Goal: Information Seeking & Learning: Stay updated

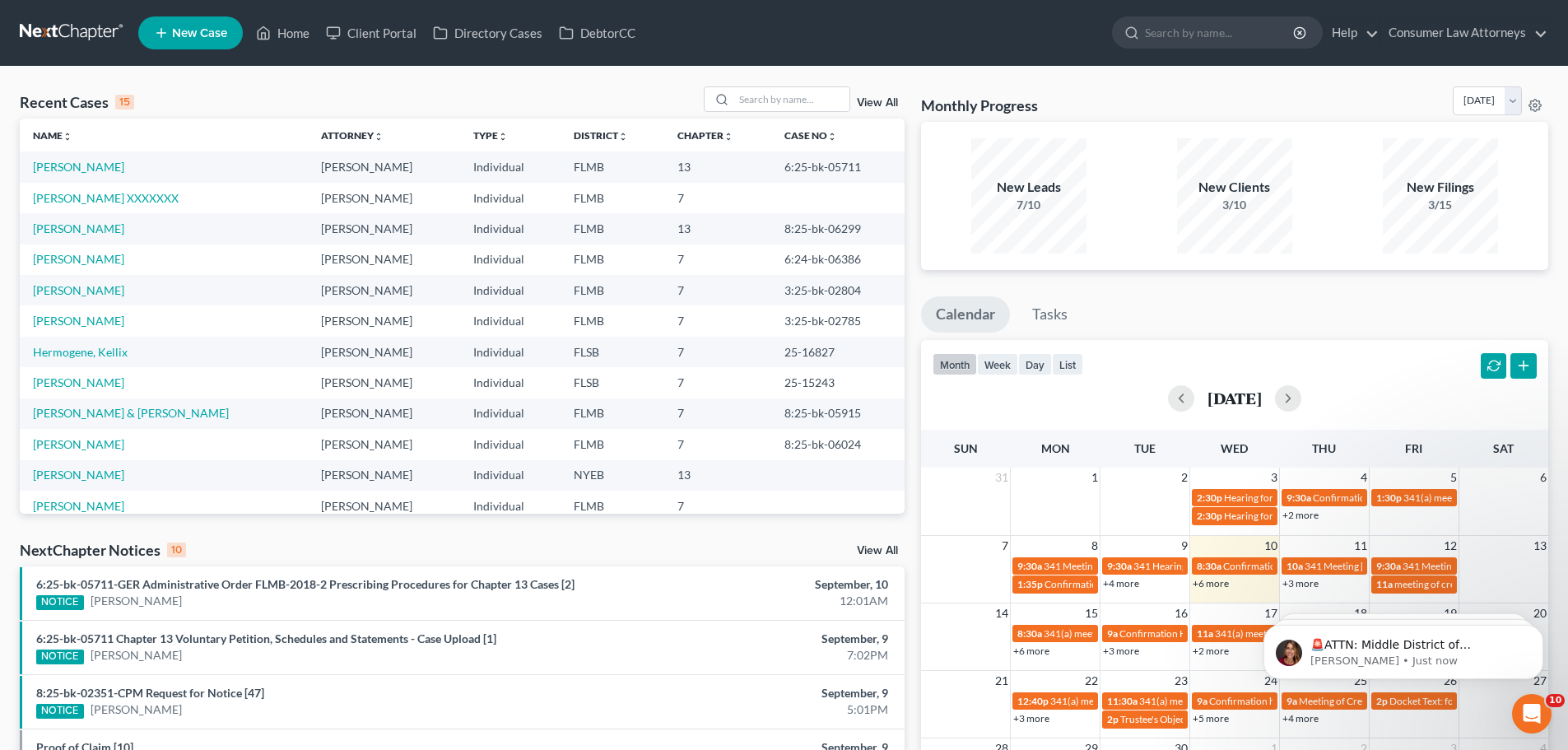
click at [1217, 584] on link "+6 more" at bounding box center [1211, 582] width 37 height 13
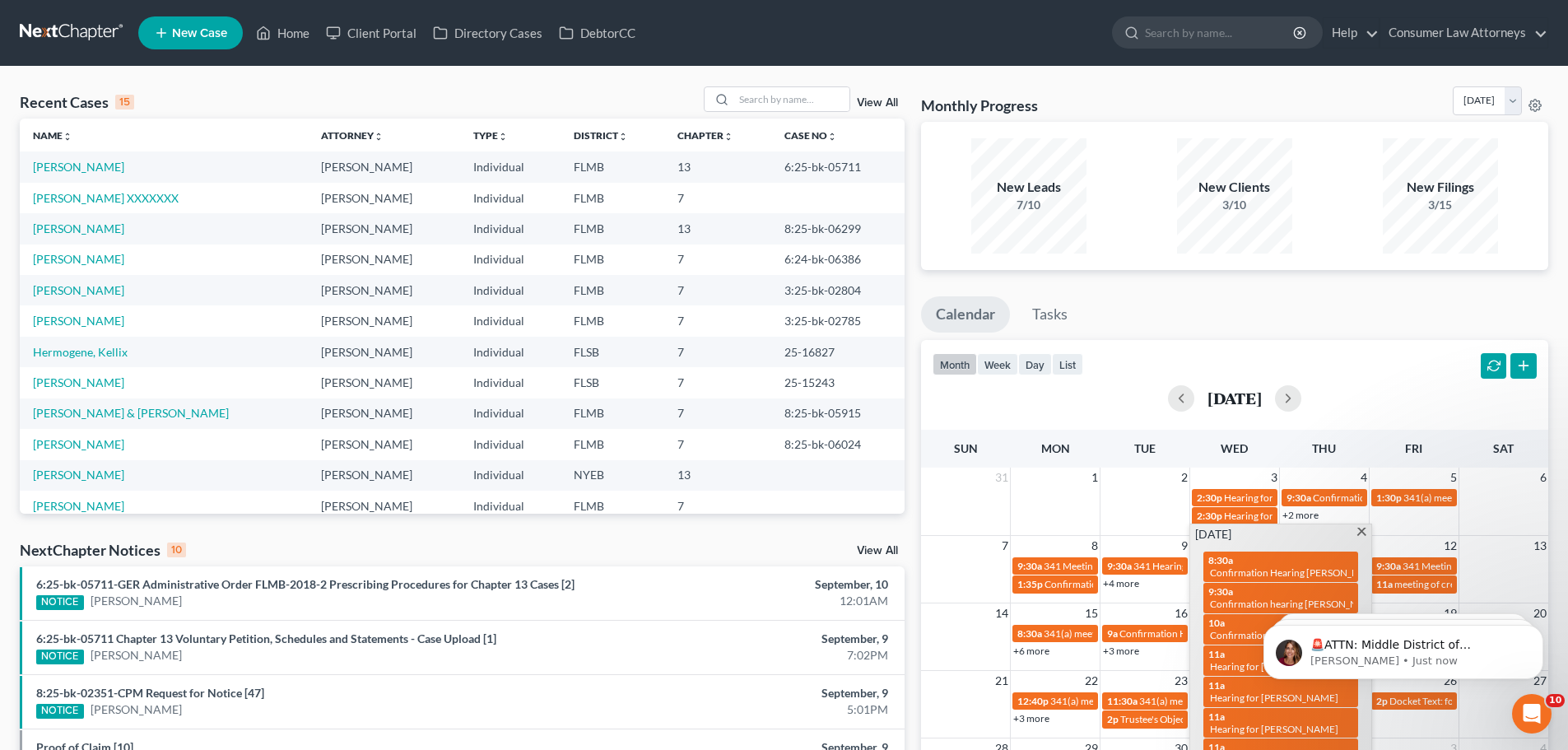
click at [1244, 662] on html "🚨ATTN: Middle District of [US_STATE] The court has added a new Credit Counselin…" at bounding box center [1403, 647] width 329 height 115
click at [1233, 667] on span "Hearing for [PERSON_NAME] [PERSON_NAME]" at bounding box center [1314, 666] width 208 height 13
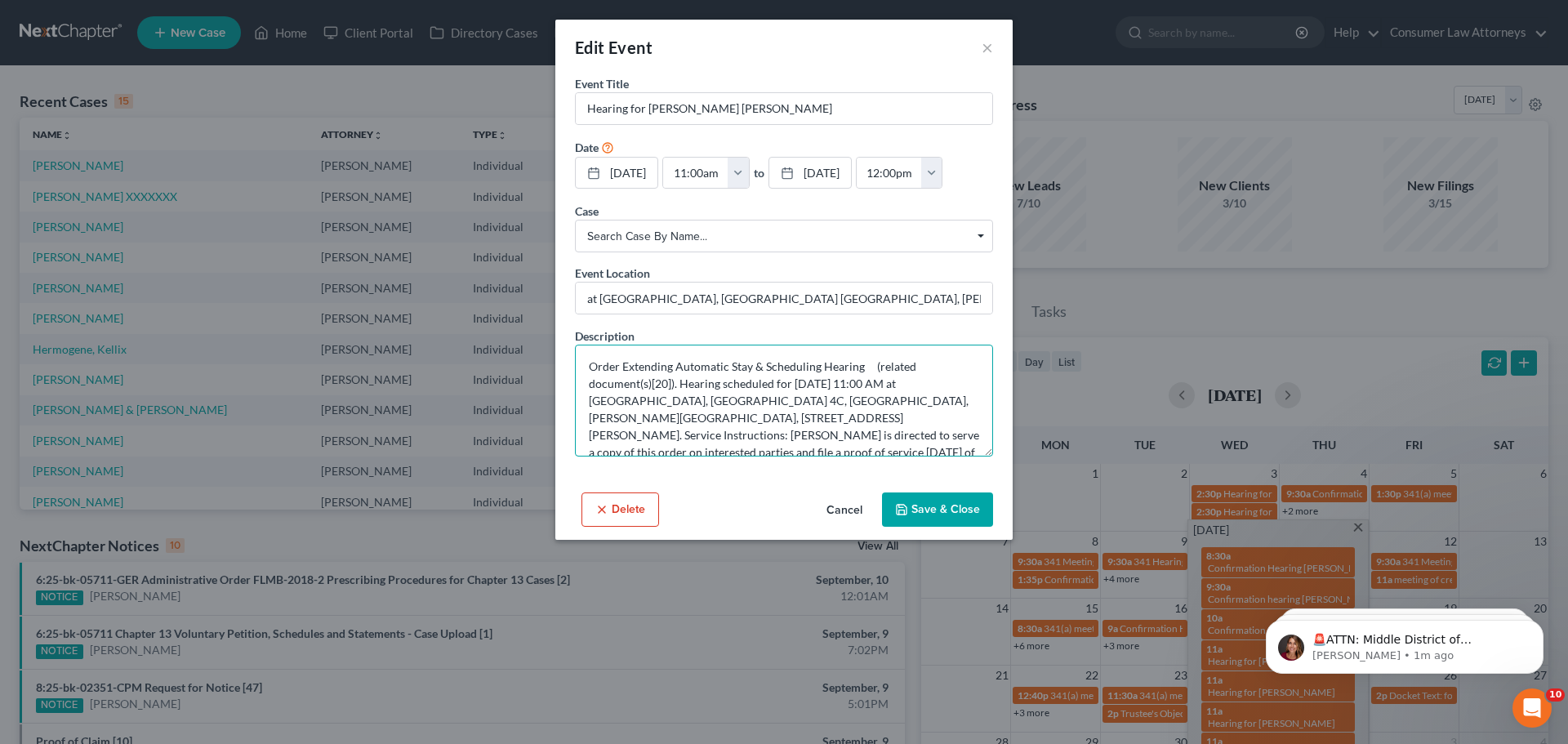
scroll to position [17, 0]
drag, startPoint x: 583, startPoint y: 360, endPoint x: 907, endPoint y: 447, distance: 335.5
click at [907, 447] on textarea "Order Extending Automatic Stay & Scheduling Hearing (related document(s)[20]). …" at bounding box center [783, 400] width 418 height 112
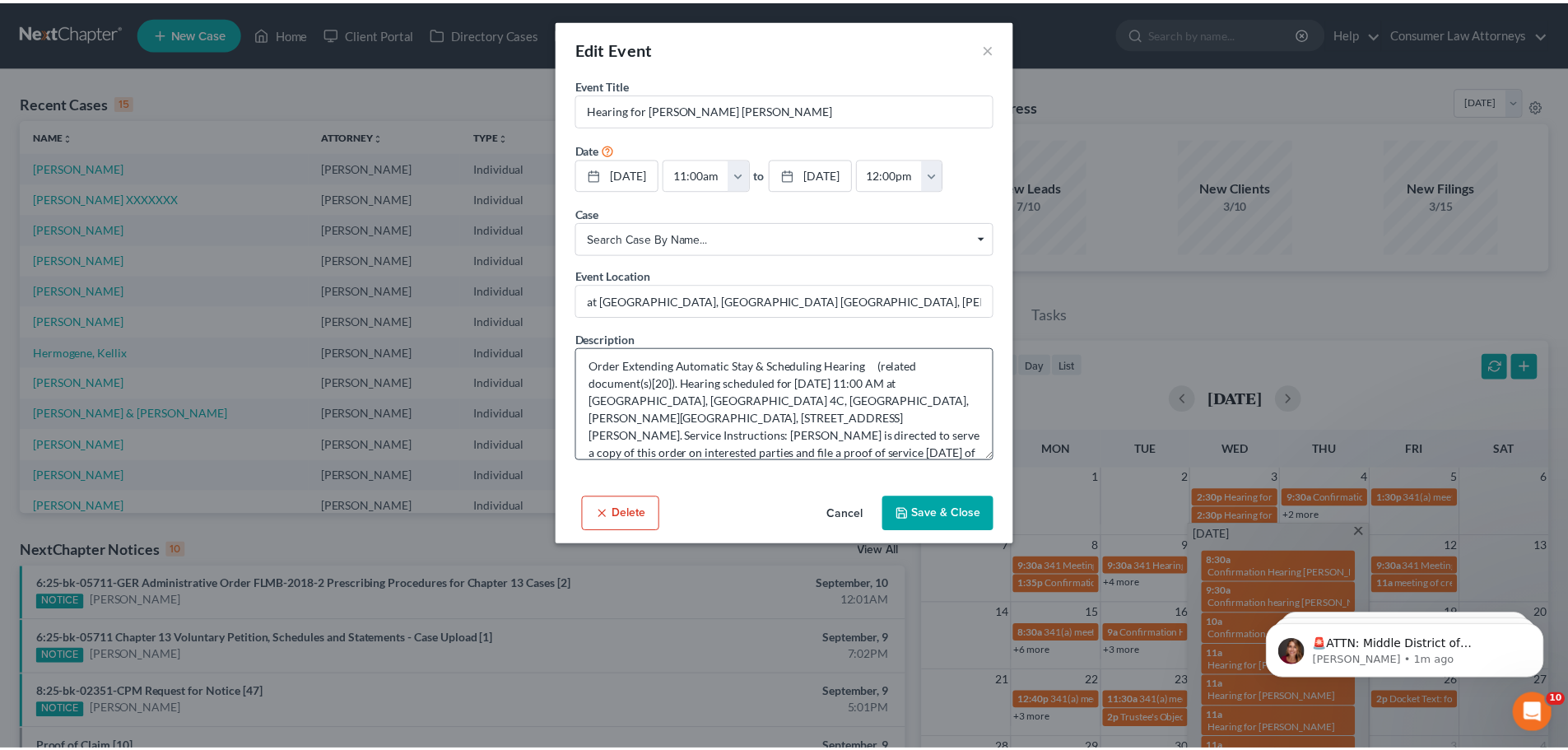
scroll to position [0, 0]
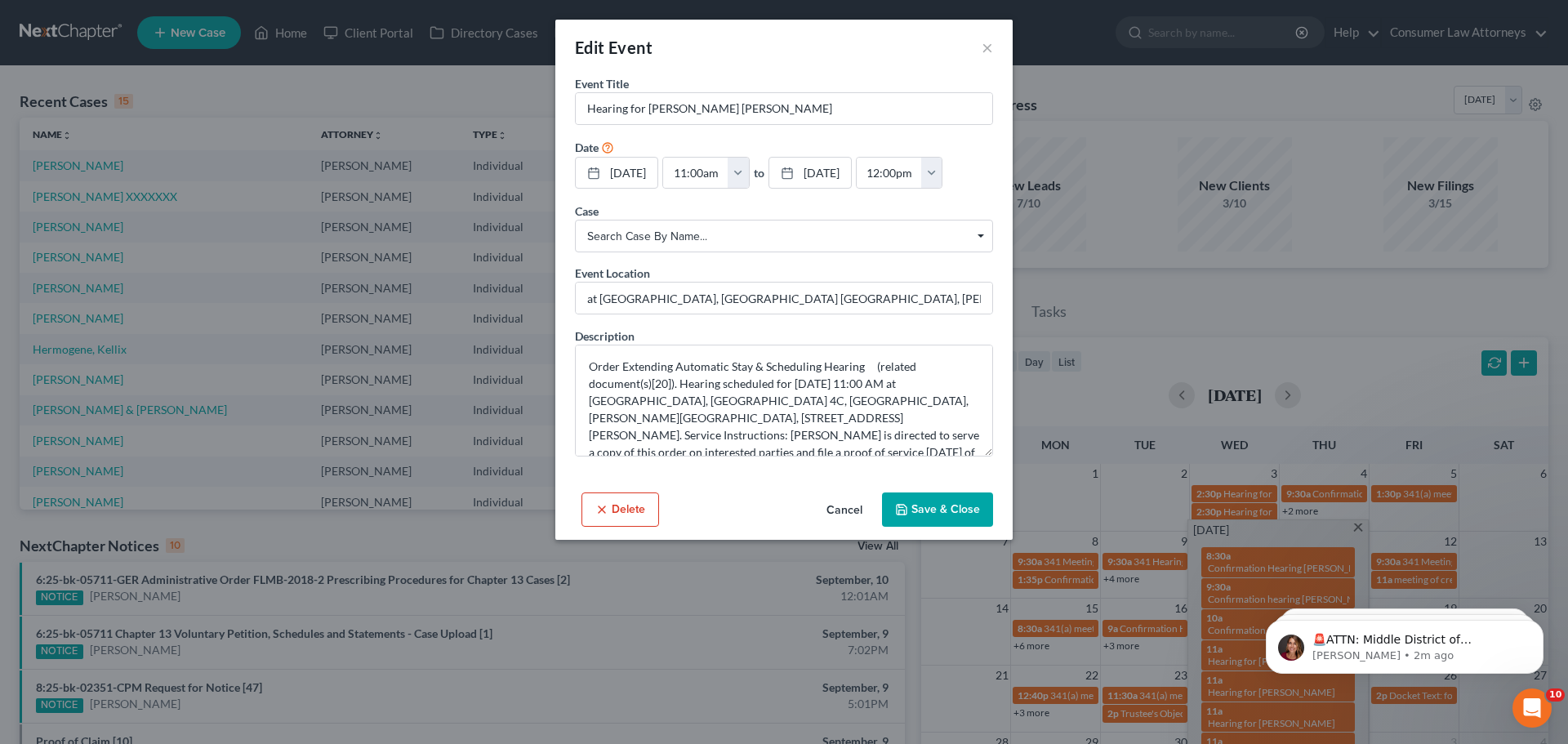
click at [976, 236] on span "Search case by name..." at bounding box center [784, 236] width 393 height 17
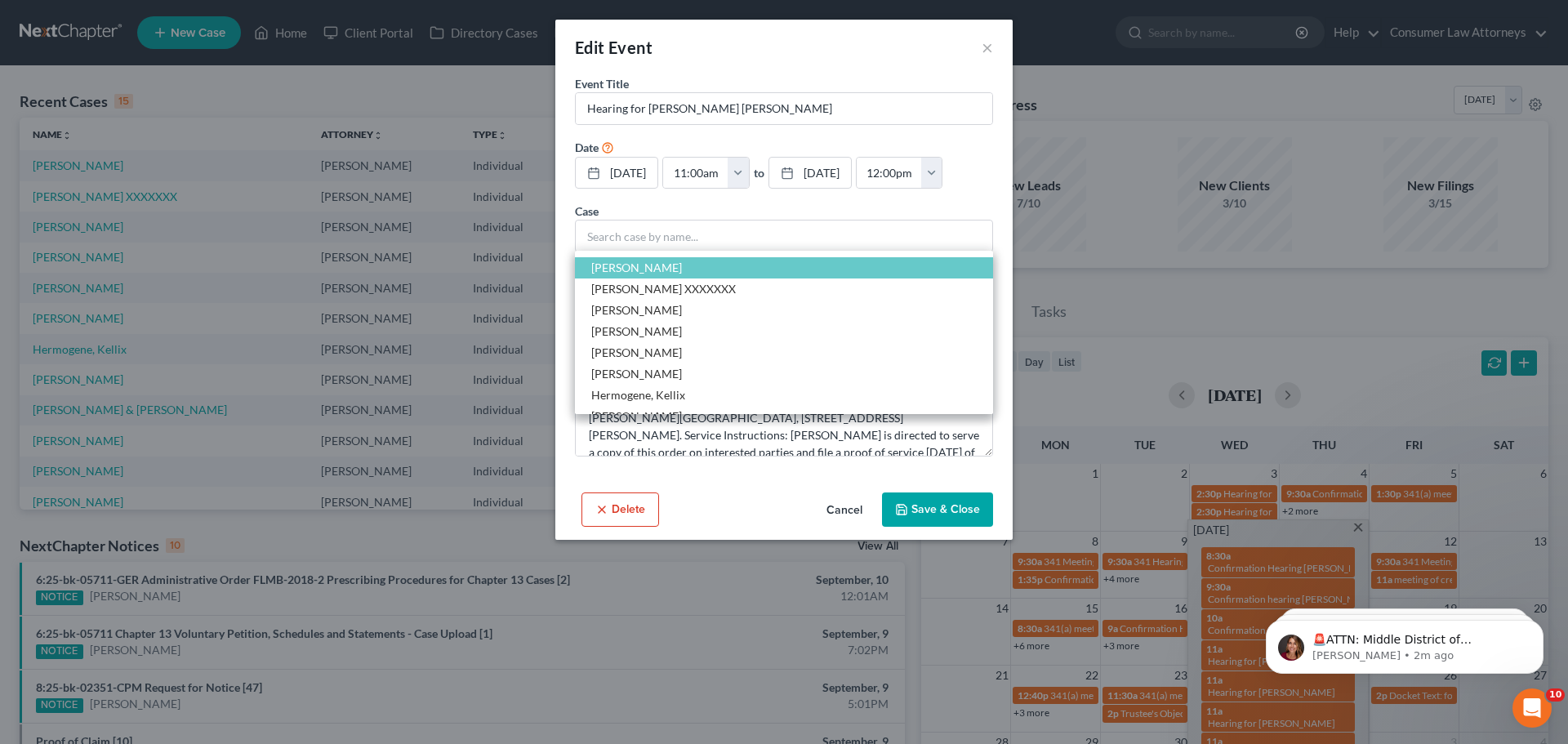
click at [927, 40] on div "Edit Event ×" at bounding box center [784, 47] width 457 height 56
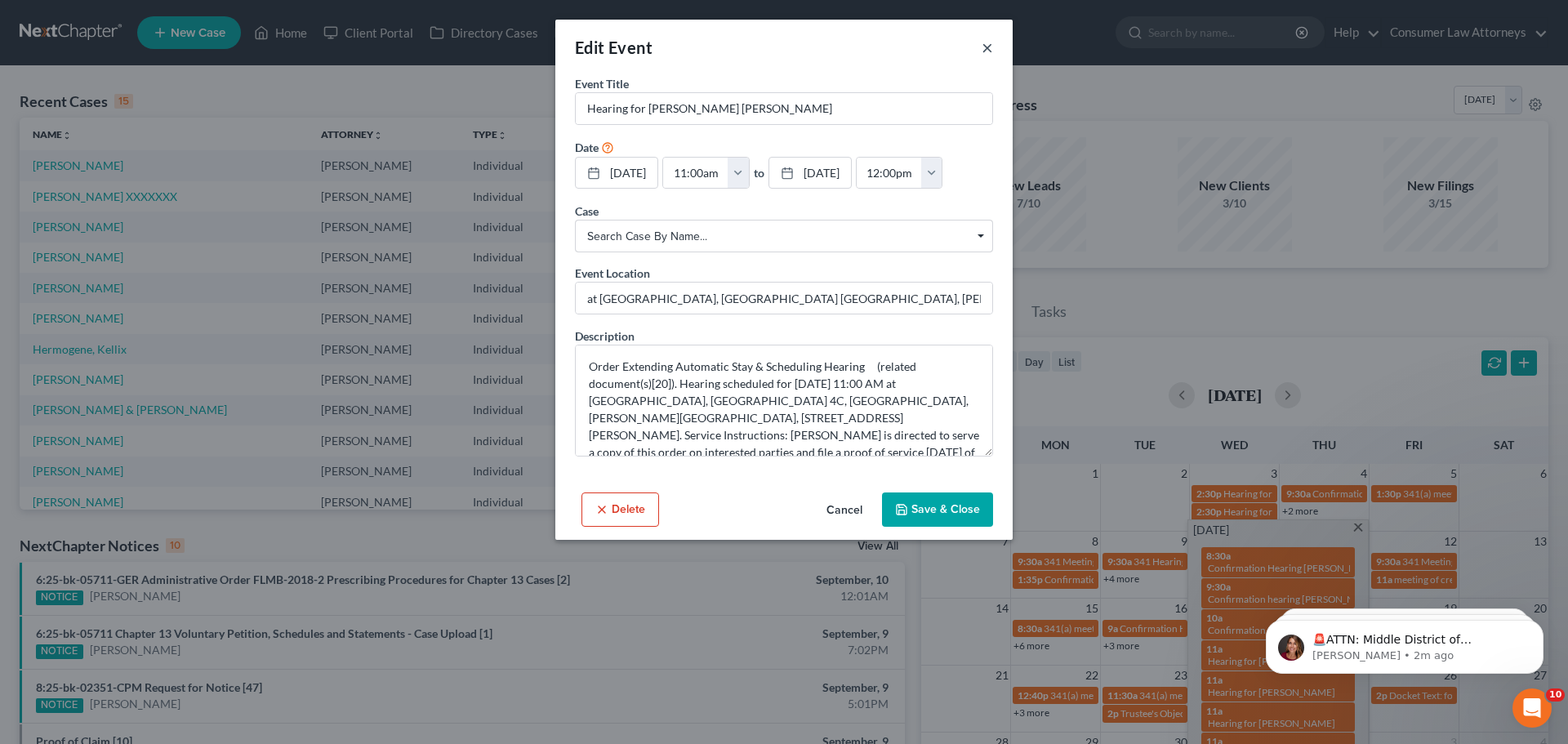
click at [990, 50] on button "×" at bounding box center [987, 47] width 12 height 19
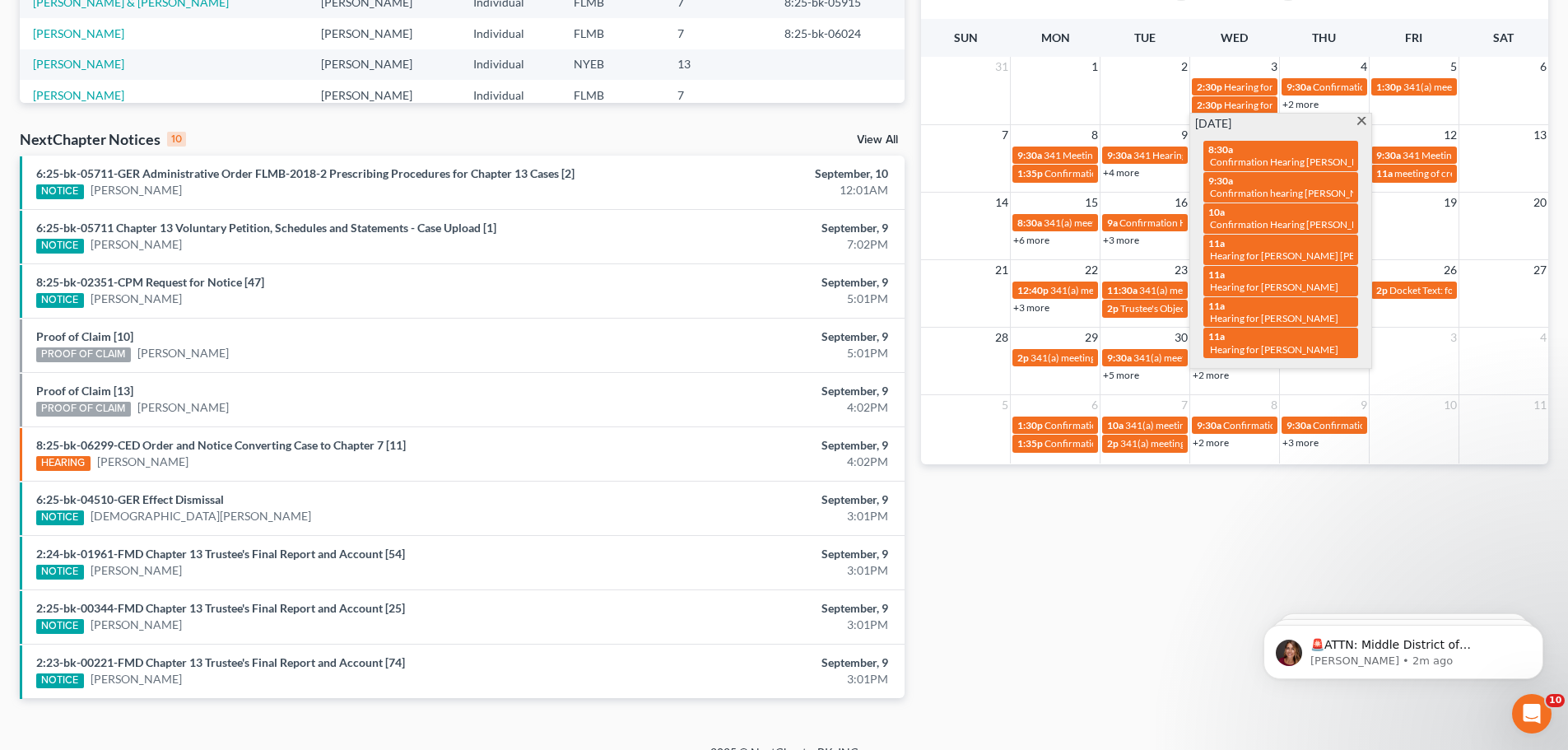
scroll to position [412, 0]
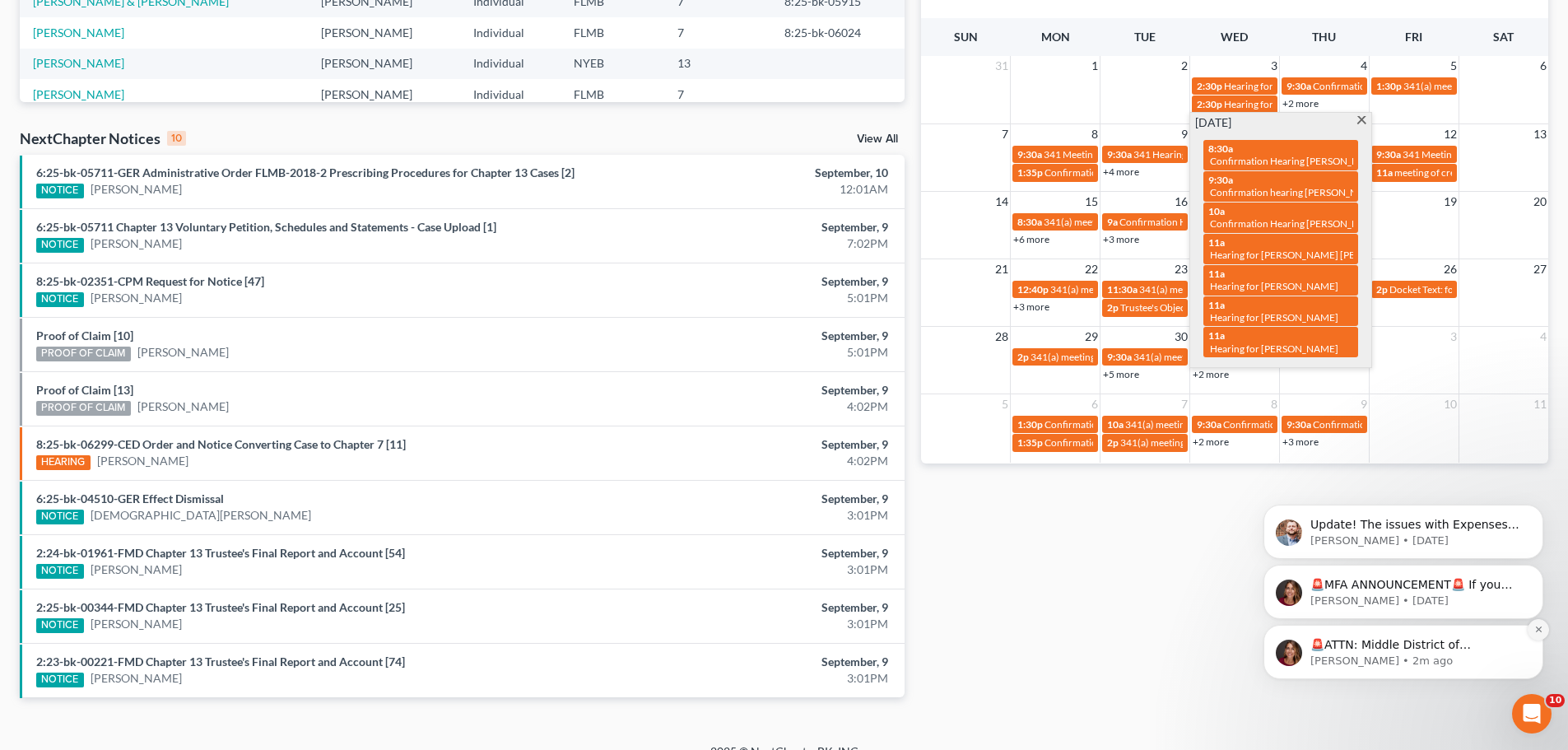
click at [1538, 630] on icon "Dismiss notification" at bounding box center [1538, 628] width 6 height 6
click at [1538, 626] on icon "Dismiss notification" at bounding box center [1539, 628] width 9 height 9
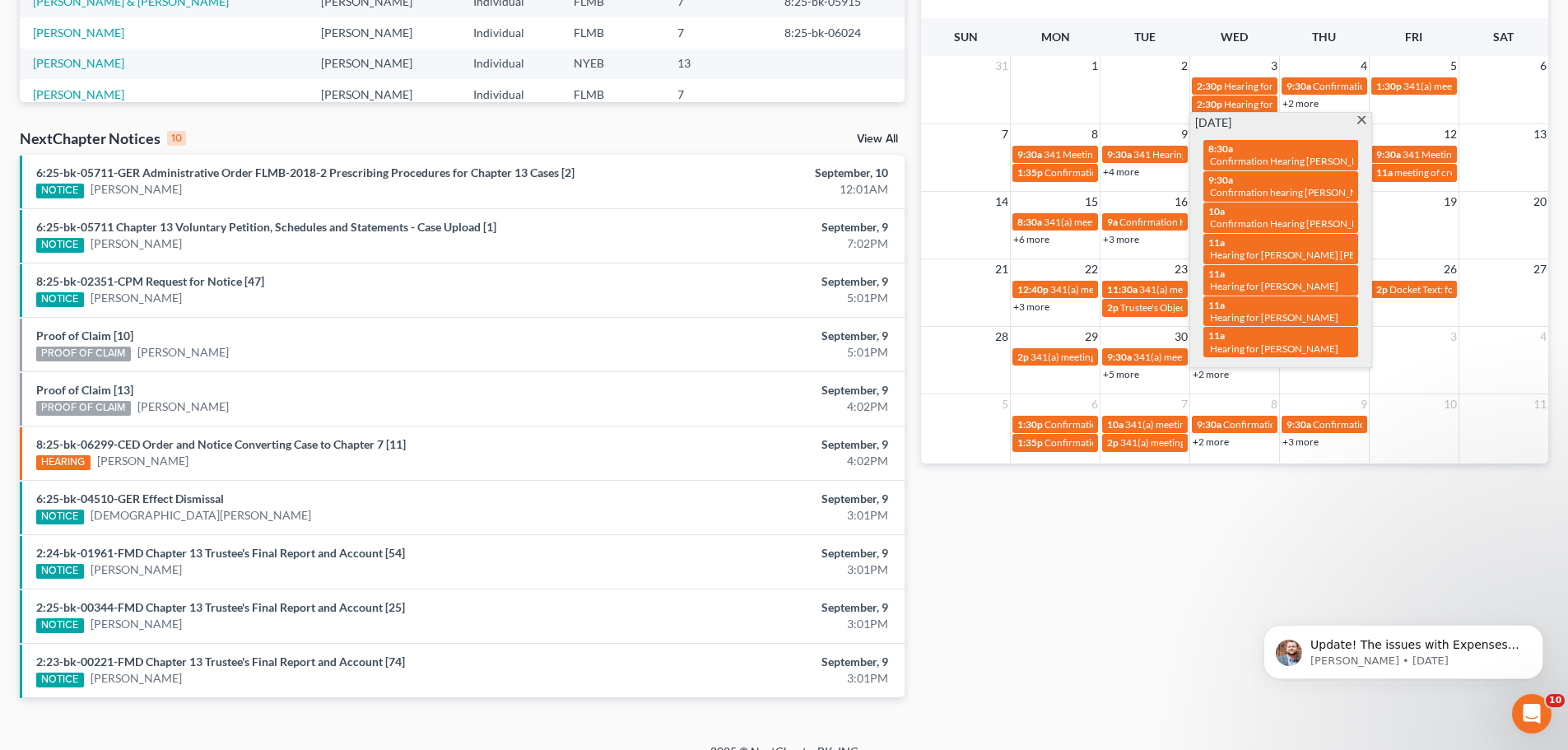
click at [1538, 626] on icon "Dismiss notification" at bounding box center [1539, 629] width 8 height 8
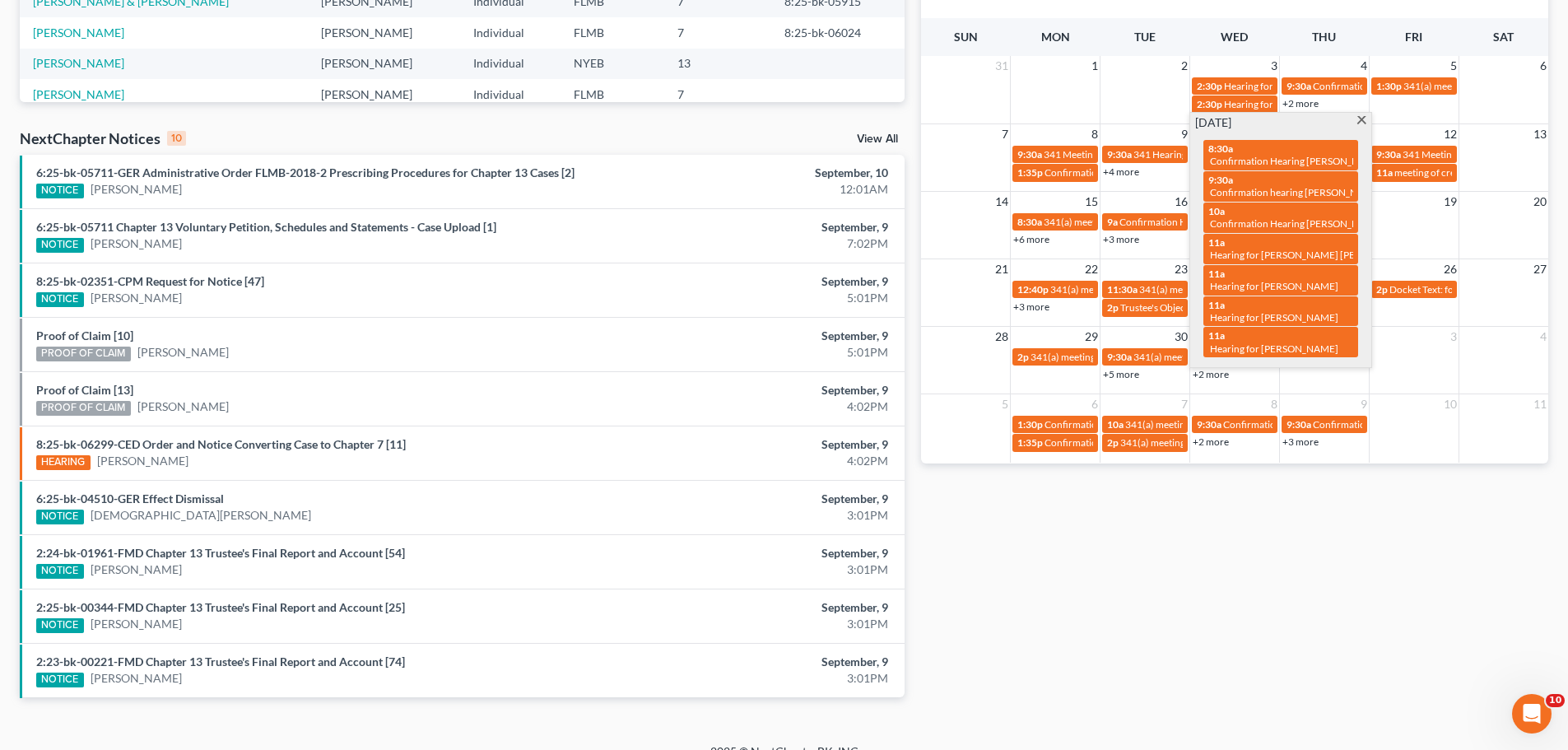
scroll to position [435, 0]
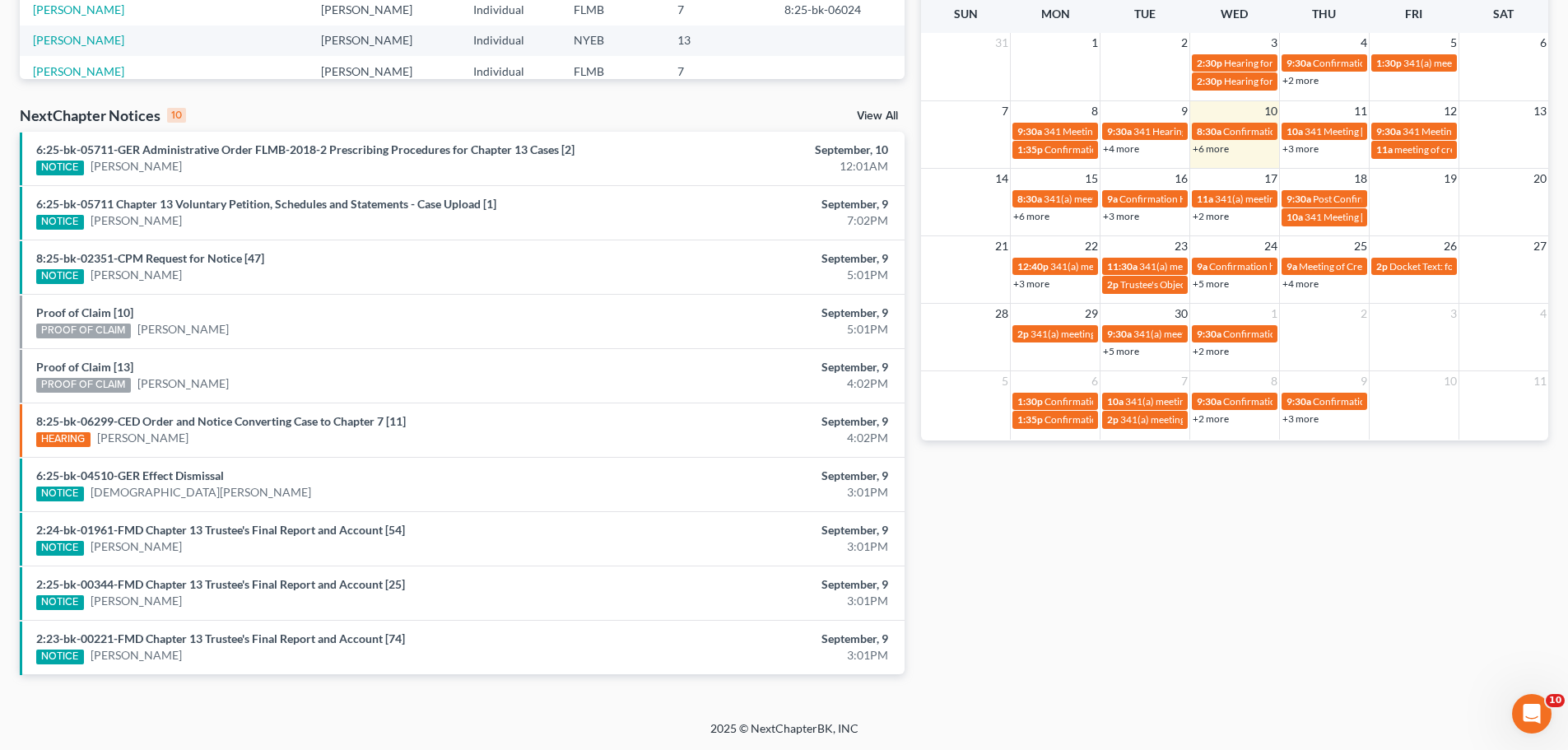
click at [1185, 604] on div "Monthly Progress Bankruptcy Bankruptcy [DATE] [DATE] [DATE] [DATE] [DATE] [DATE…" at bounding box center [1234, 176] width 644 height 1048
